Goal: Information Seeking & Learning: Compare options

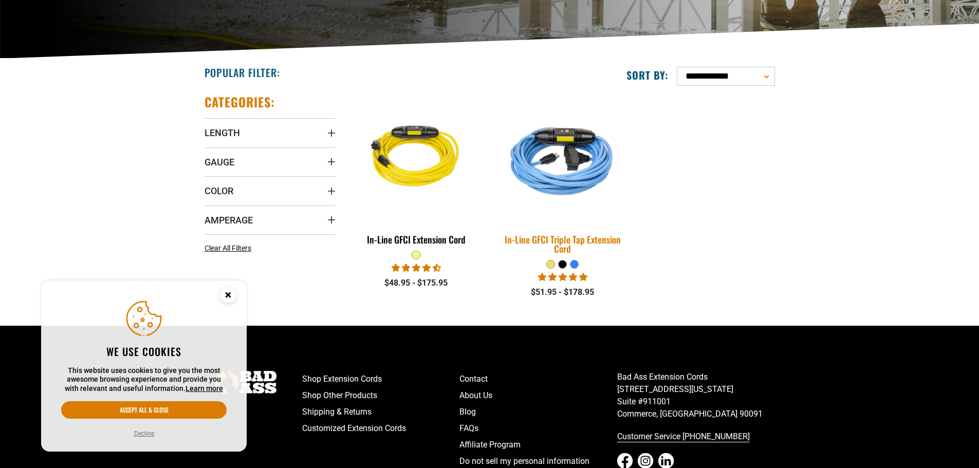
scroll to position [206, 0]
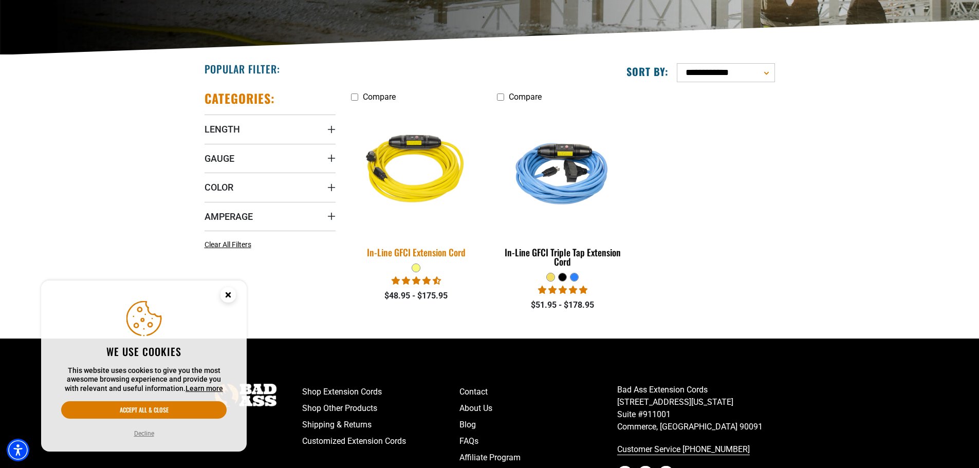
click at [423, 251] on div "In-Line GFCI Extension Cord" at bounding box center [416, 252] width 131 height 9
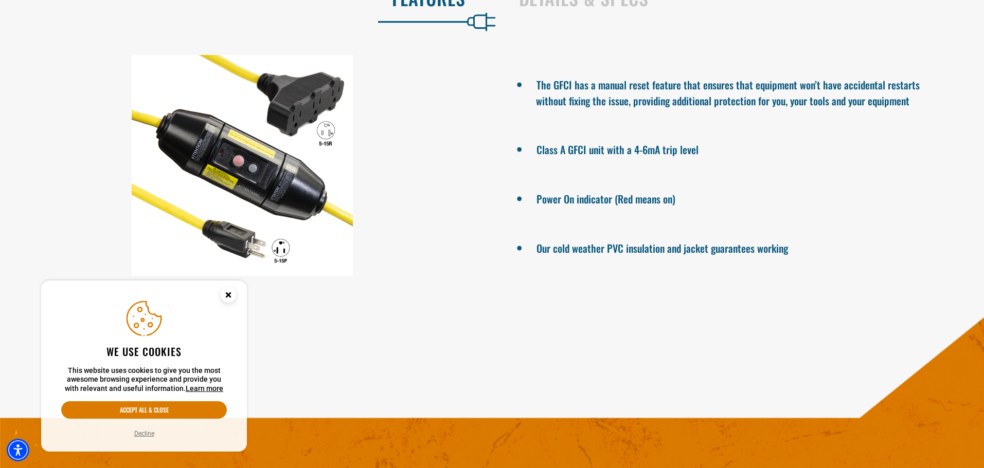
scroll to position [720, 0]
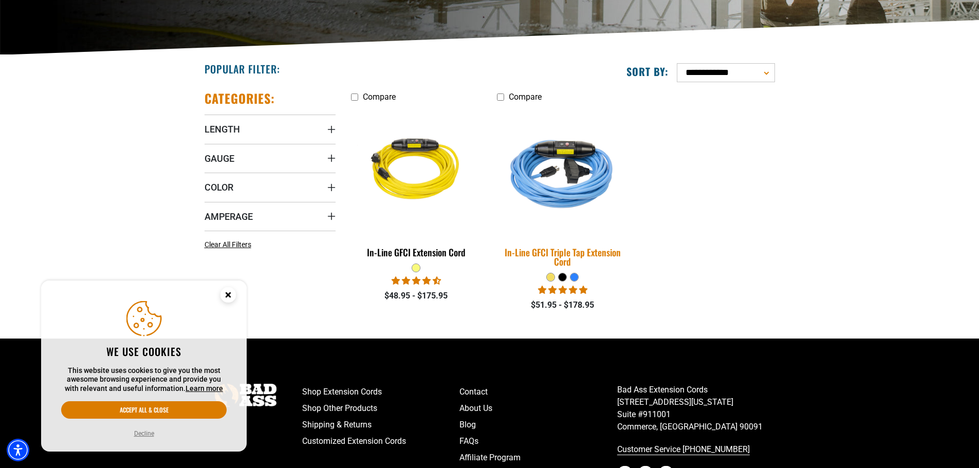
click at [553, 250] on div "In-Line GFCI Triple Tap Extension Cord" at bounding box center [562, 257] width 131 height 19
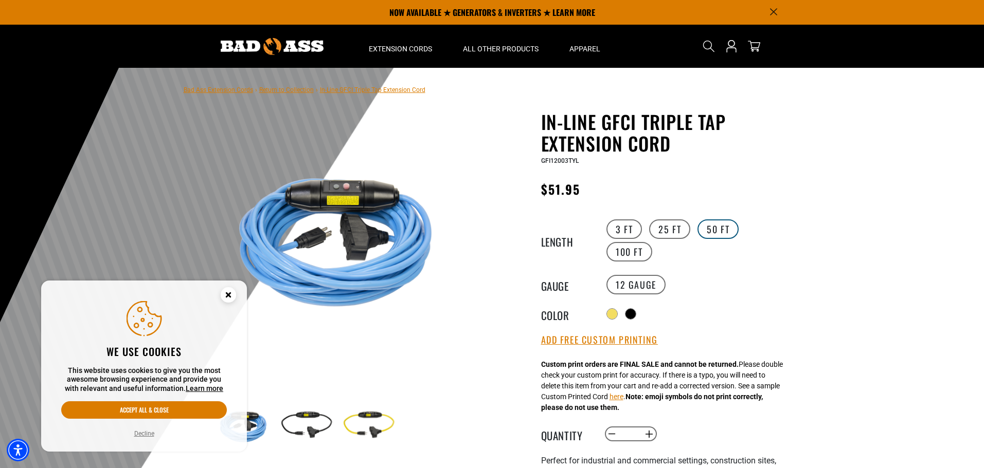
click at [710, 226] on label "50 FT" at bounding box center [717, 230] width 41 height 20
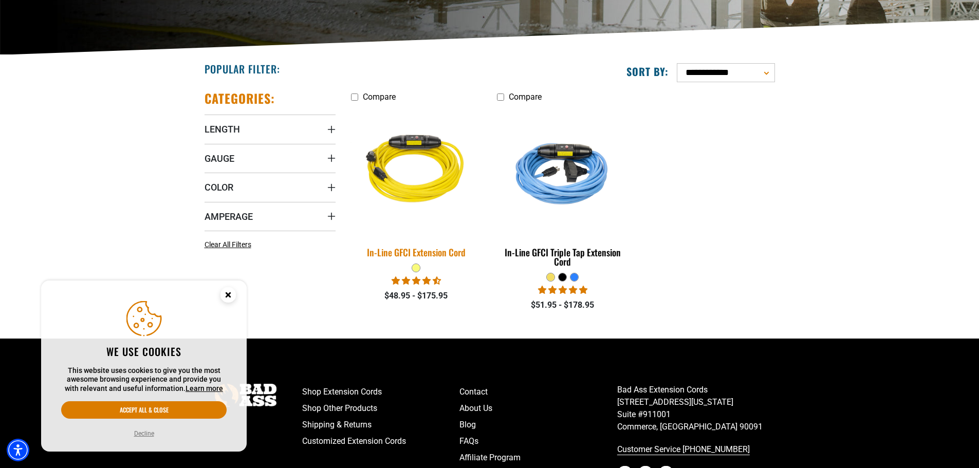
click at [418, 190] on img at bounding box center [416, 171] width 144 height 132
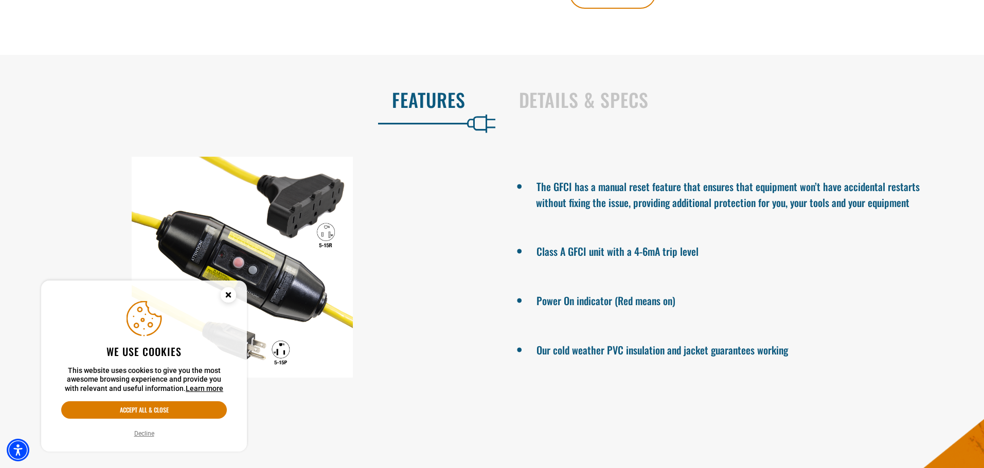
scroll to position [617, 0]
click at [228, 297] on circle "Close this option" at bounding box center [228, 294] width 15 height 15
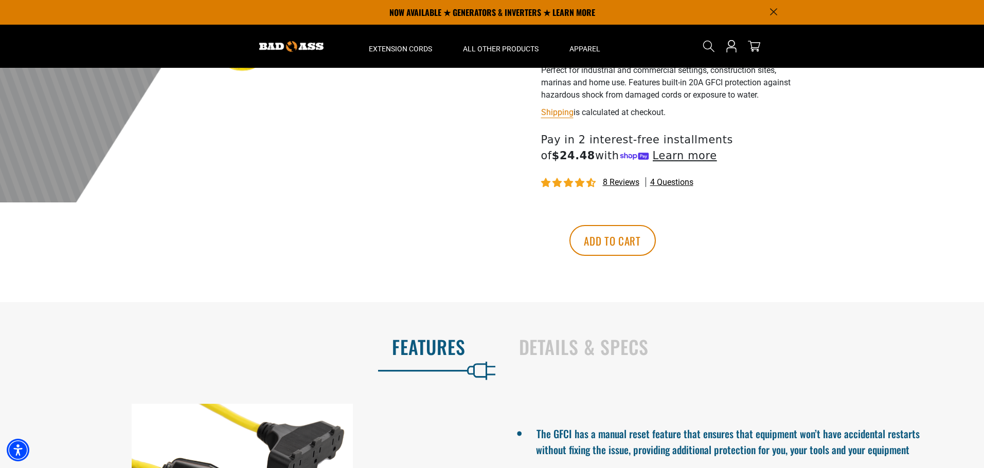
scroll to position [360, 0]
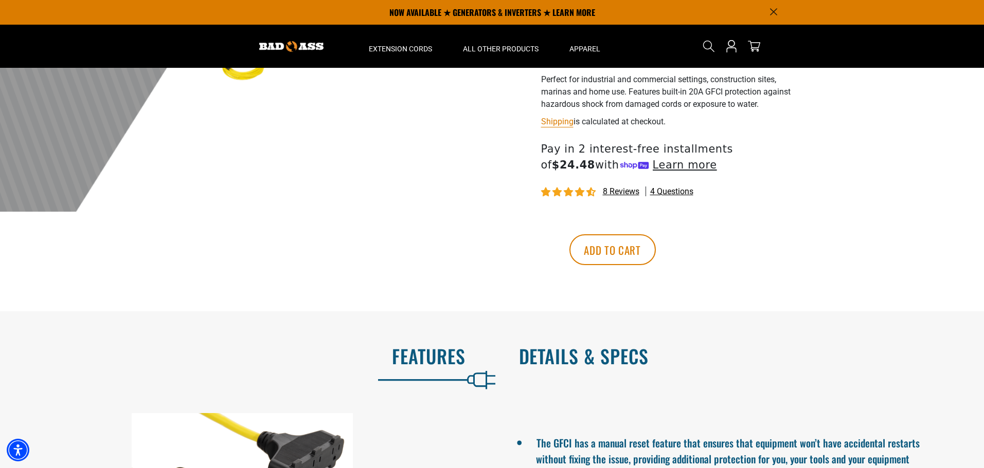
click at [596, 355] on h2 "Details & Specs" at bounding box center [741, 357] width 444 height 22
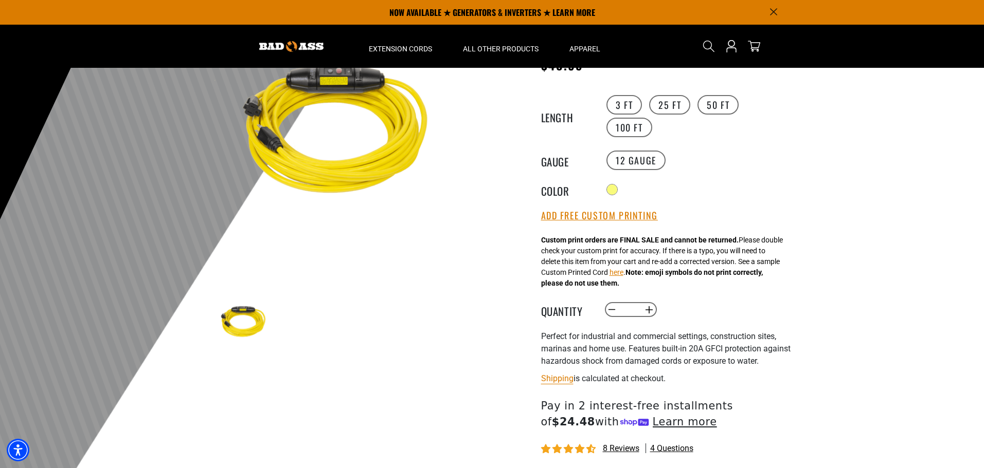
scroll to position [0, 0]
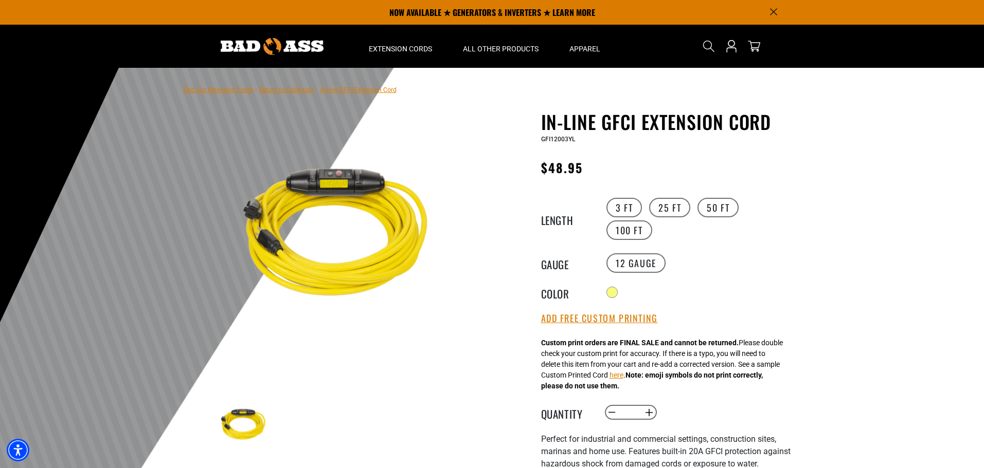
click at [347, 306] on img at bounding box center [338, 237] width 248 height 248
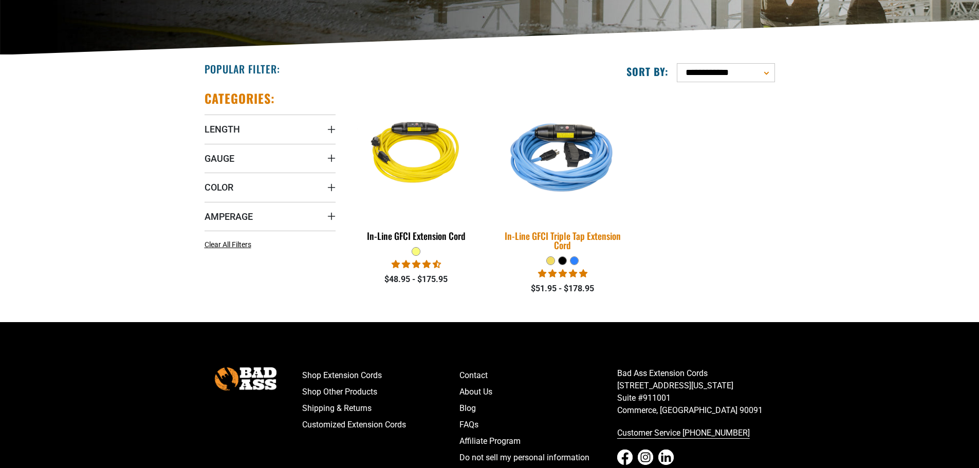
click at [569, 240] on div "In-Line GFCI Triple Tap Extension Cord" at bounding box center [562, 240] width 131 height 19
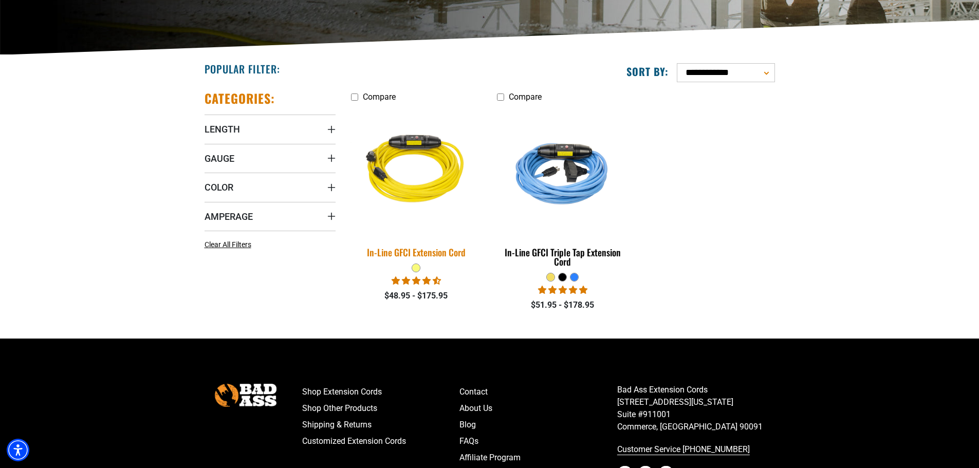
click at [420, 254] on div "In-Line GFCI Extension Cord" at bounding box center [416, 252] width 131 height 9
